Goal: Transaction & Acquisition: Purchase product/service

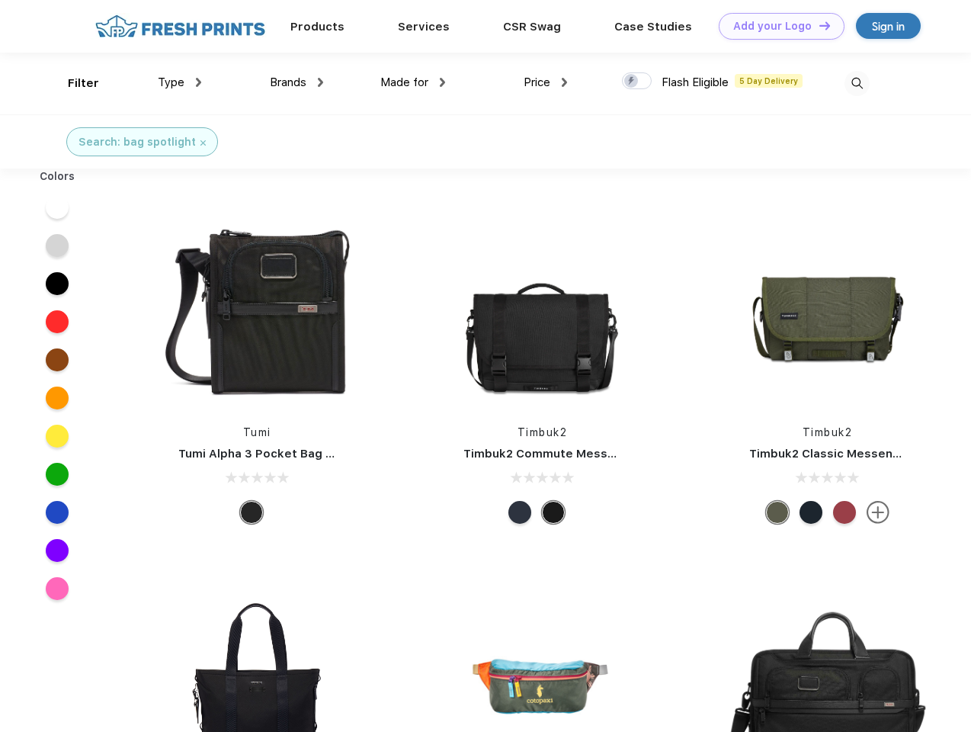
click at [776, 26] on link "Add your Logo Design Tool" at bounding box center [782, 26] width 126 height 27
click at [0, 0] on div "Design Tool" at bounding box center [0, 0] width 0 height 0
click at [818, 25] on link "Add your Logo Design Tool" at bounding box center [782, 26] width 126 height 27
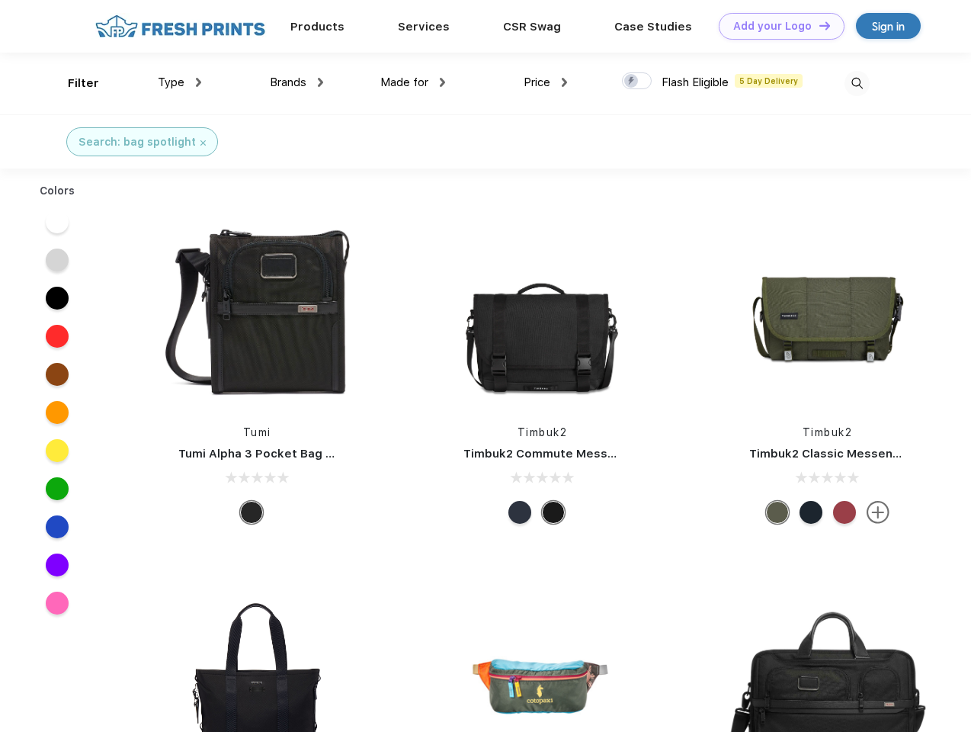
click at [73, 83] on div "Filter" at bounding box center [83, 84] width 31 height 18
click at [180, 82] on span "Type" at bounding box center [171, 82] width 27 height 14
click at [297, 82] on span "Brands" at bounding box center [288, 82] width 37 height 14
click at [413, 82] on span "Made for" at bounding box center [405, 82] width 48 height 14
click at [546, 82] on span "Price" at bounding box center [537, 82] width 27 height 14
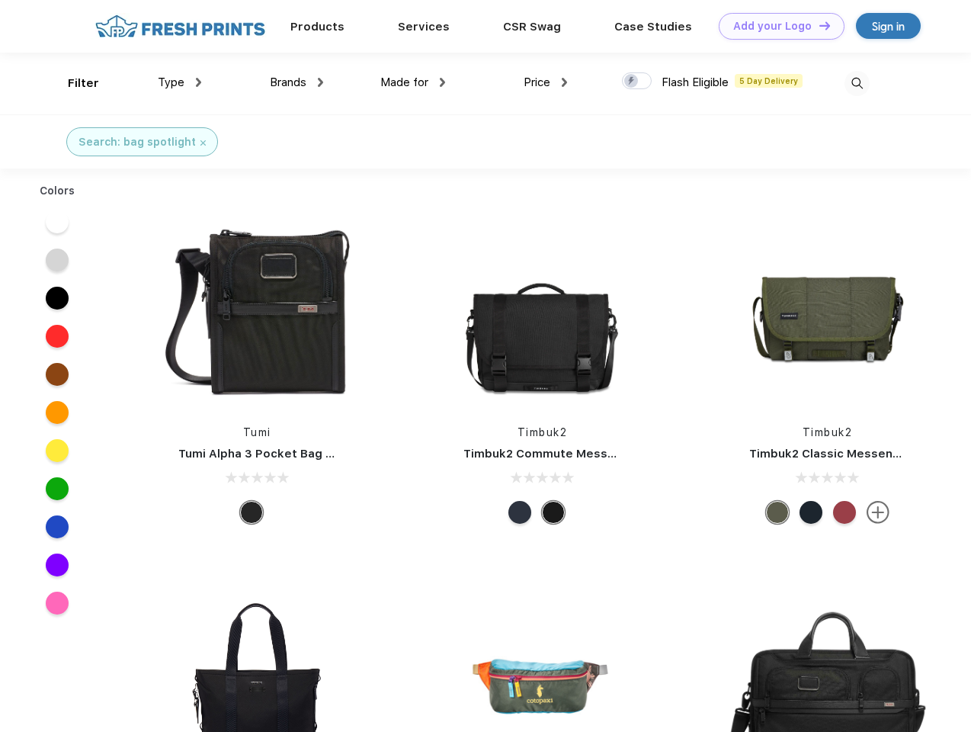
click at [637, 82] on div at bounding box center [637, 80] width 30 height 17
click at [632, 82] on input "checkbox" at bounding box center [627, 77] width 10 height 10
click at [857, 83] on img at bounding box center [857, 83] width 25 height 25
